Goal: Task Accomplishment & Management: Manage account settings

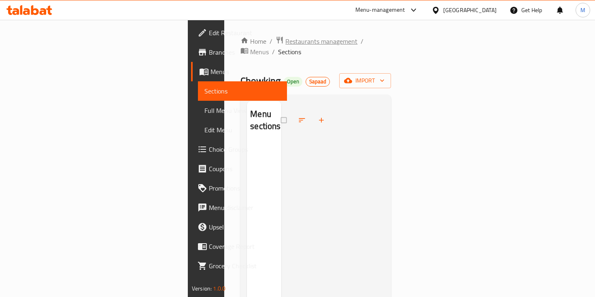
click at [285, 42] on span "Restaurants management" at bounding box center [321, 41] width 72 height 10
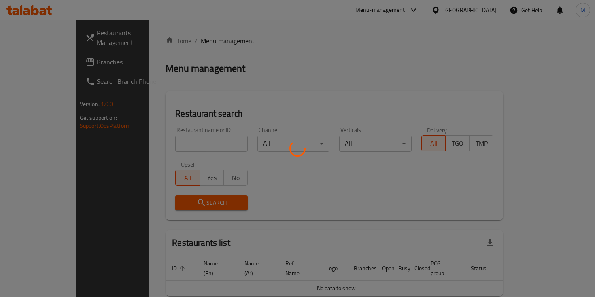
click at [200, 136] on div at bounding box center [297, 148] width 595 height 297
click at [201, 141] on div at bounding box center [297, 148] width 595 height 297
click at [202, 141] on div at bounding box center [297, 148] width 595 height 297
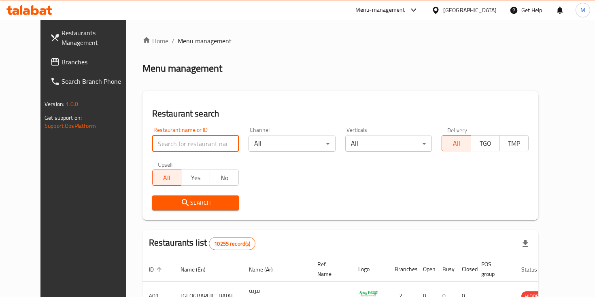
click at [202, 141] on input "search" at bounding box center [195, 143] width 87 height 16
type input "ribs"
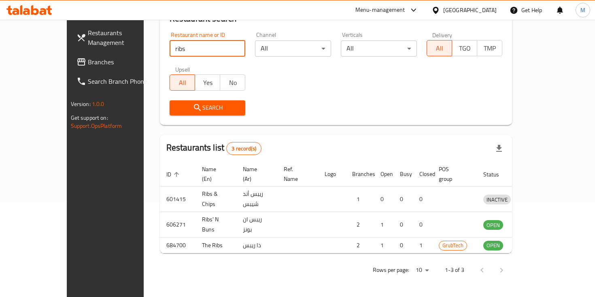
scroll to position [106, 0]
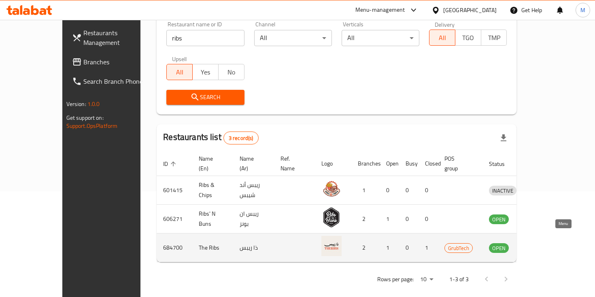
click at [542, 243] on icon "enhanced table" at bounding box center [537, 248] width 10 height 10
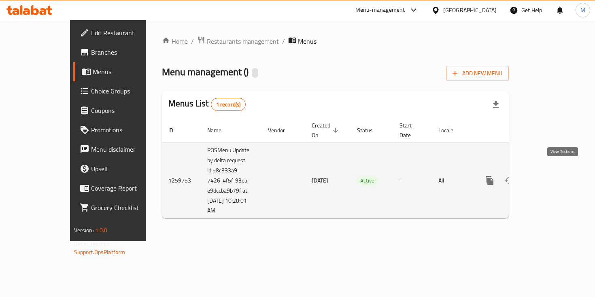
click at [552, 176] on icon "enhanced table" at bounding box center [548, 181] width 10 height 10
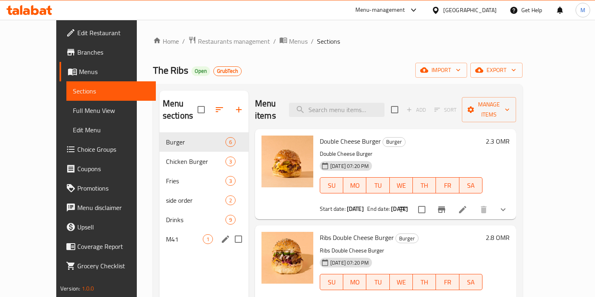
click at [159, 229] on div "M41 1" at bounding box center [203, 238] width 89 height 19
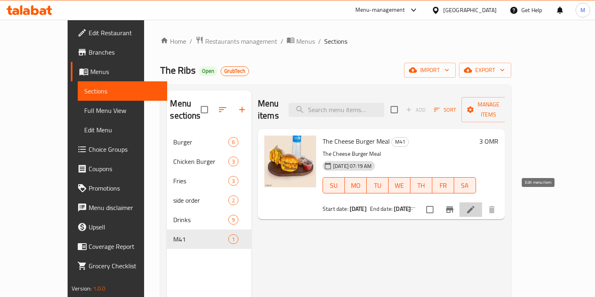
click at [474, 206] on icon at bounding box center [470, 209] width 7 height 7
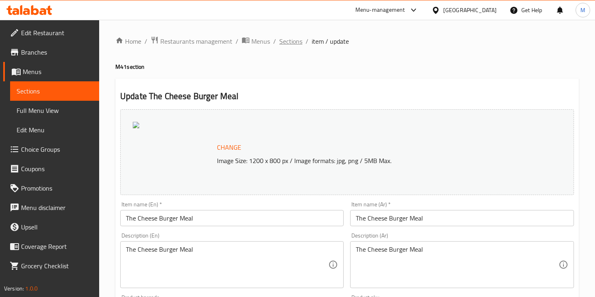
click at [298, 45] on span "Sections" at bounding box center [290, 41] width 23 height 10
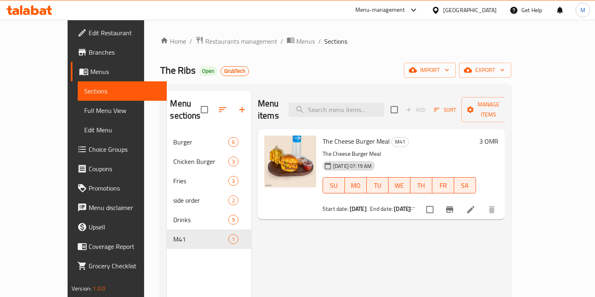
click at [84, 86] on span "Sections" at bounding box center [122, 91] width 76 height 10
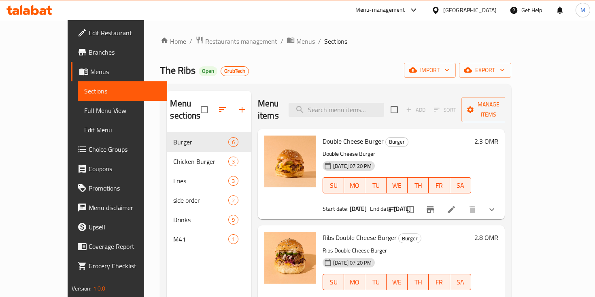
click at [89, 51] on span "Branches" at bounding box center [125, 52] width 72 height 10
